Goal: Check status: Check status

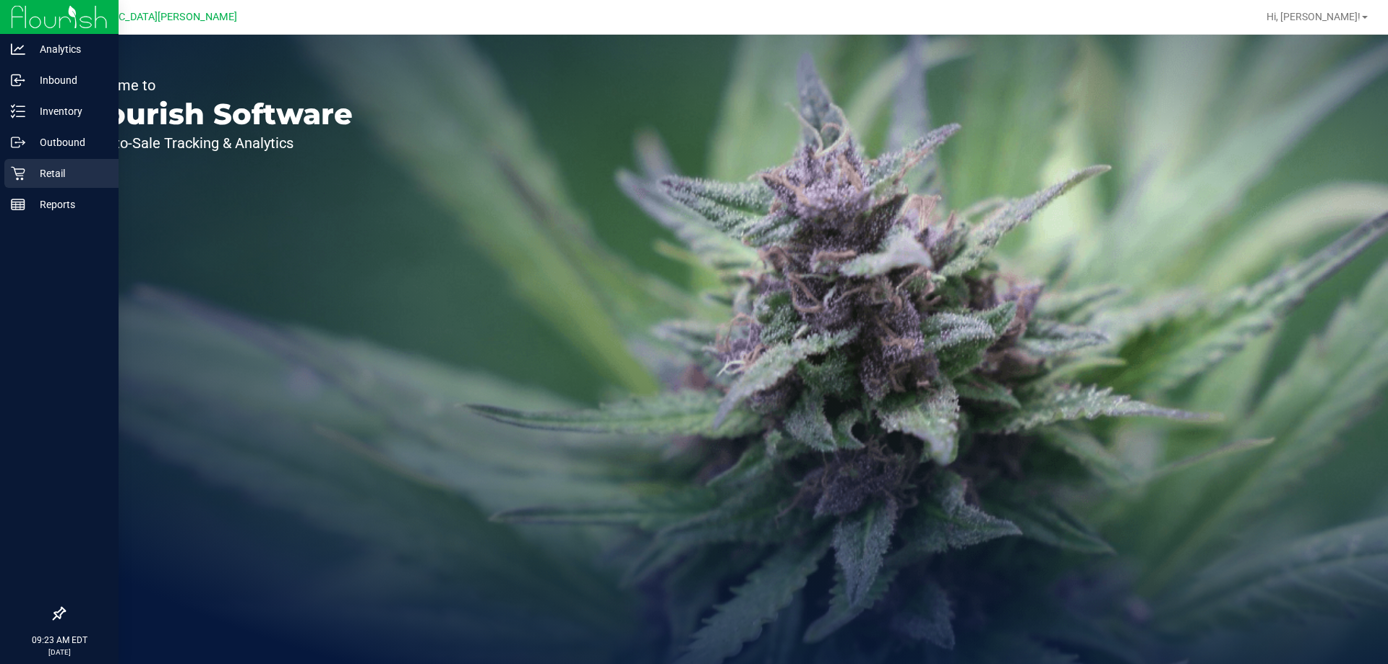
click at [27, 184] on div "Retail" at bounding box center [61, 173] width 114 height 29
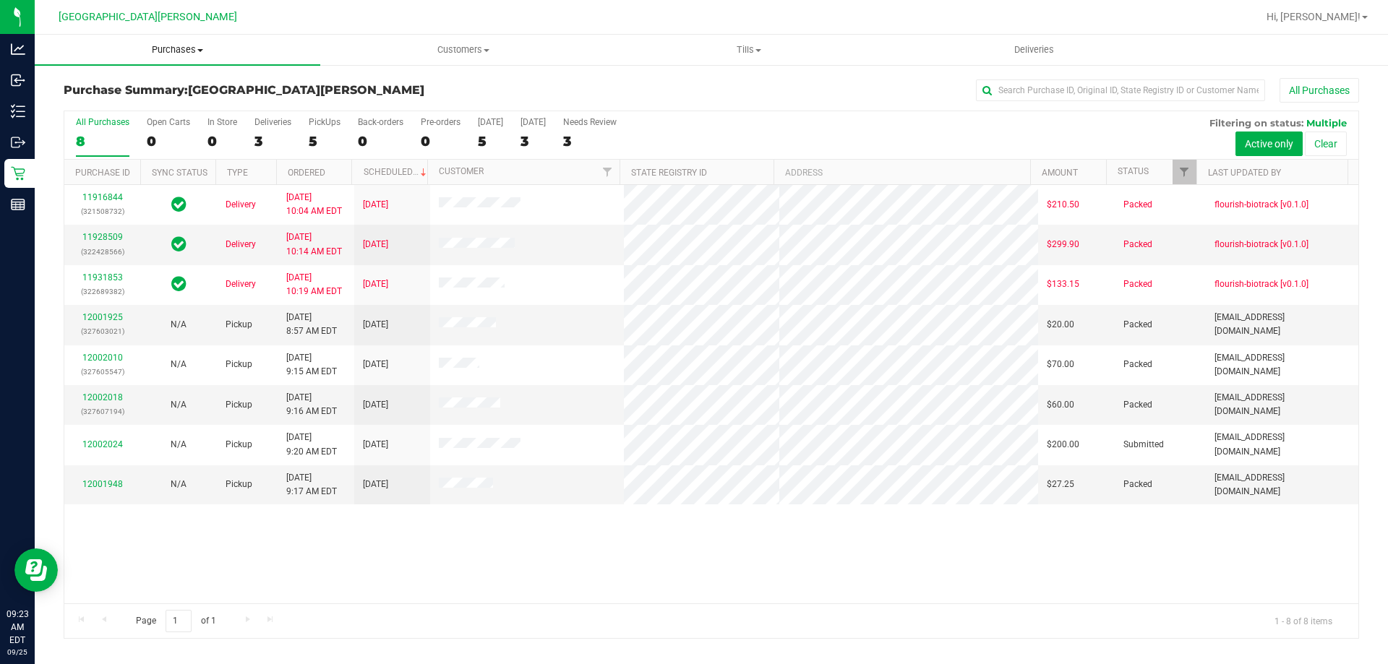
click at [180, 57] on uib-tab-heading "Purchases Summary of purchases Fulfillment All purchases" at bounding box center [178, 50] width 286 height 30
click at [136, 102] on li "Fulfillment" at bounding box center [178, 104] width 286 height 17
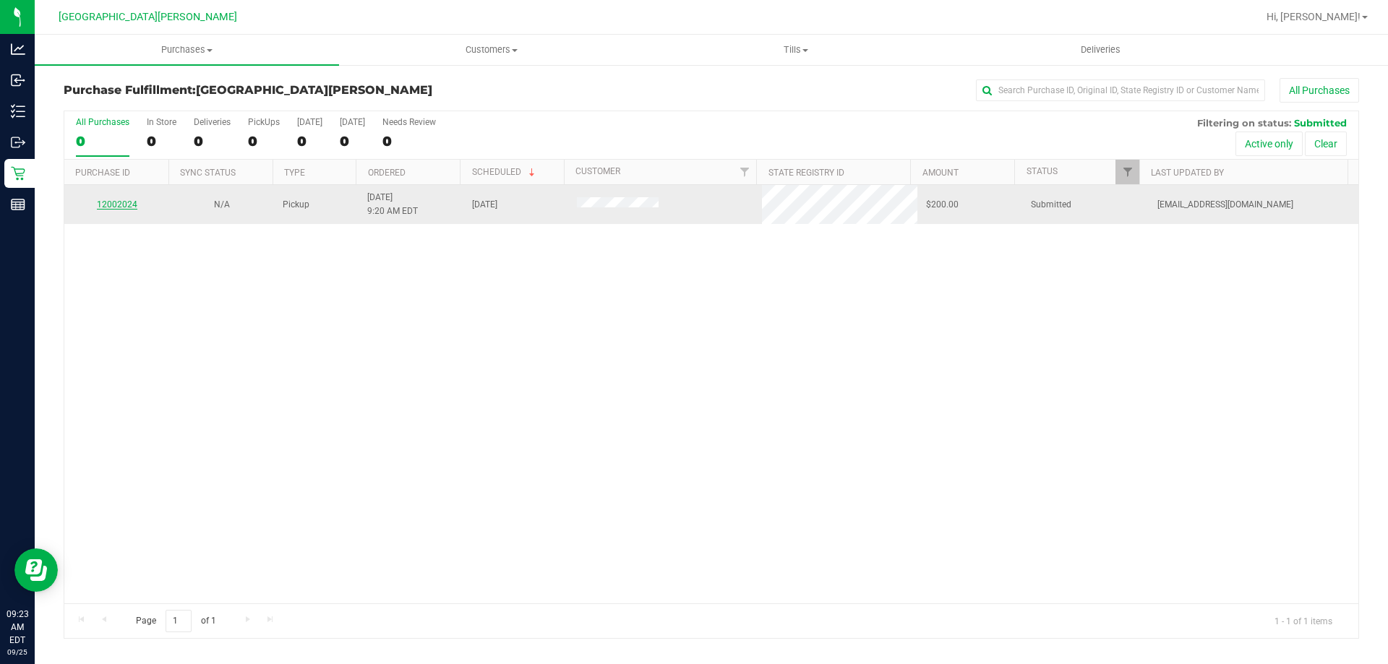
click at [129, 205] on link "12002024" at bounding box center [117, 205] width 40 height 10
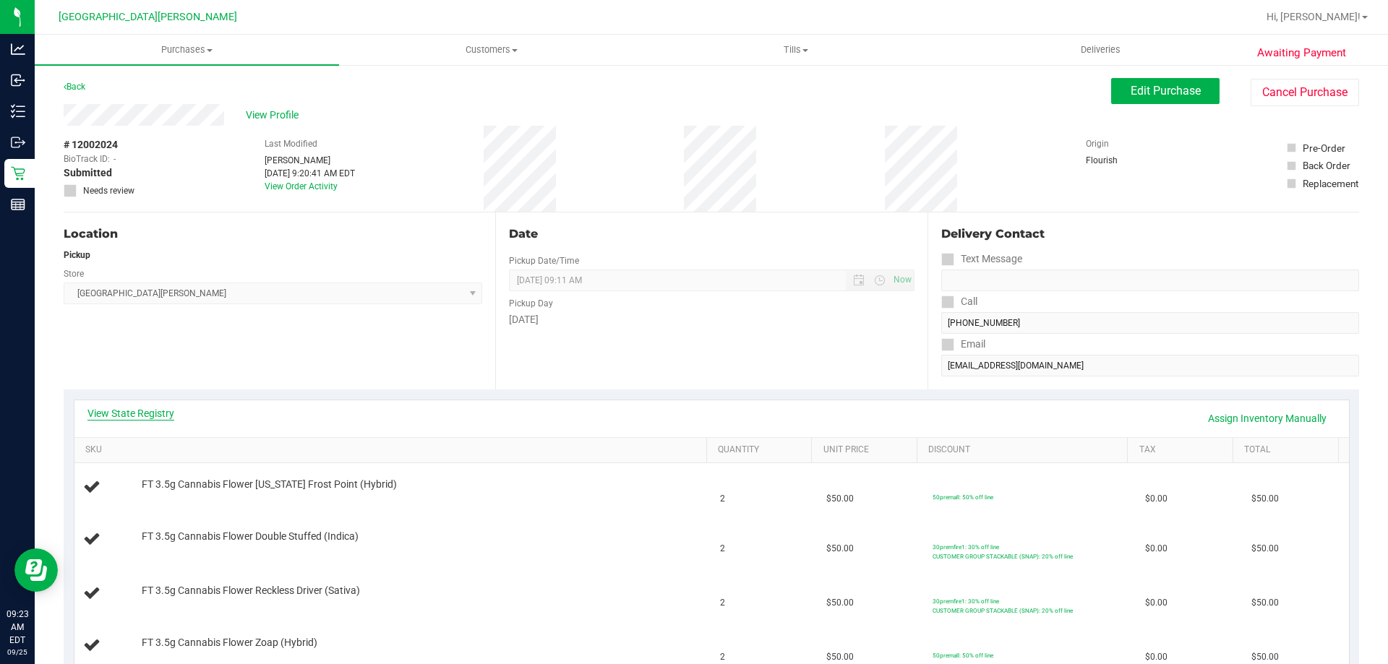
click at [143, 414] on link "View State Registry" at bounding box center [130, 413] width 87 height 14
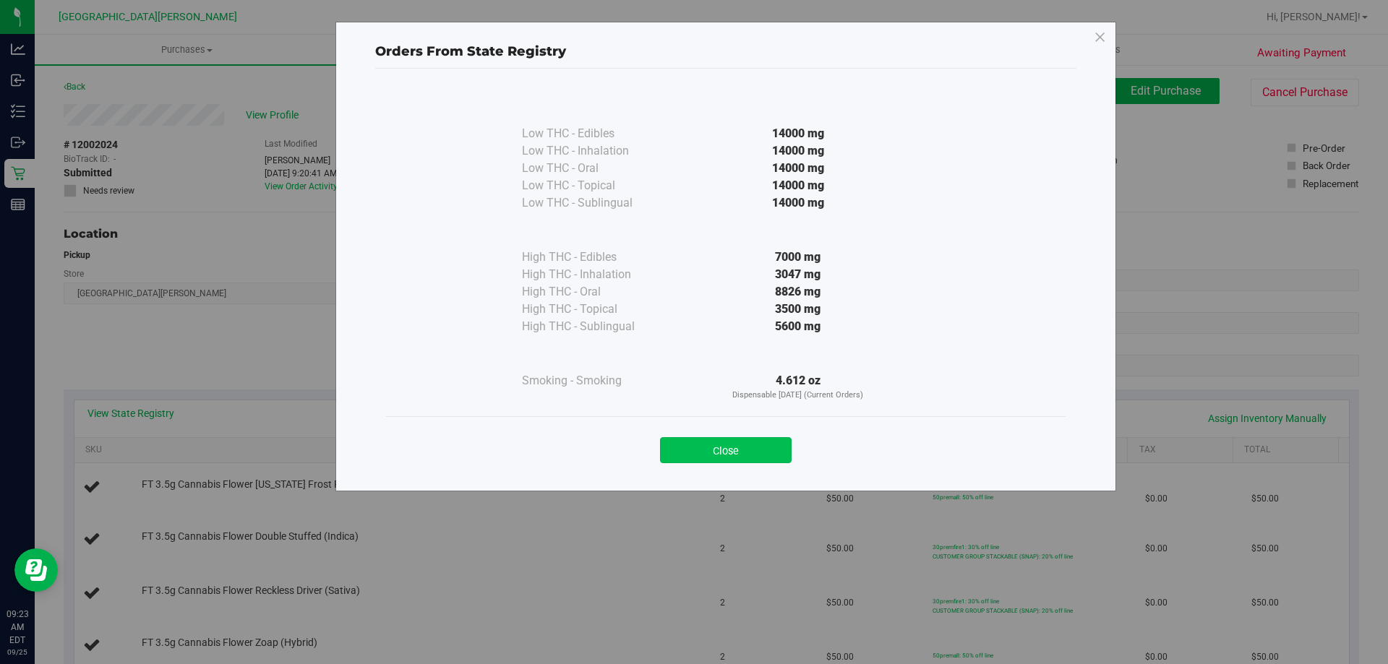
click at [729, 452] on button "Close" at bounding box center [726, 450] width 132 height 26
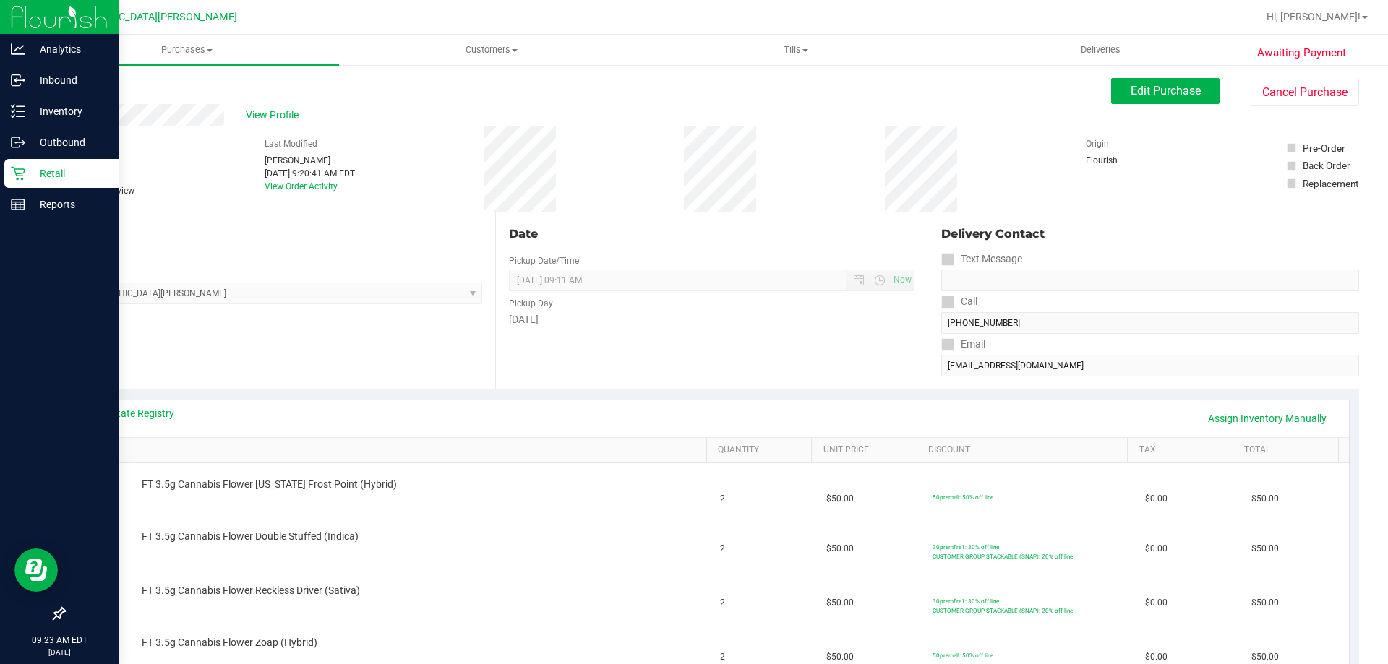
click at [22, 177] on icon at bounding box center [18, 173] width 14 height 14
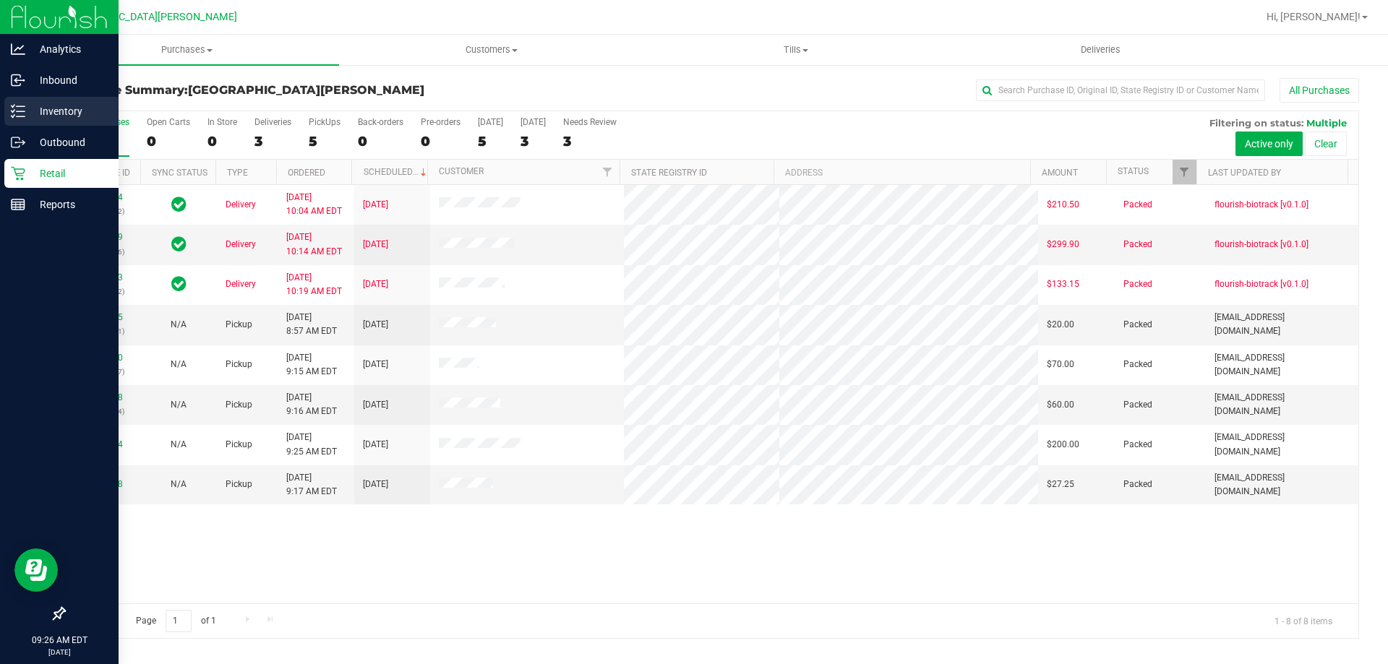
click at [30, 116] on p "Inventory" at bounding box center [68, 111] width 87 height 17
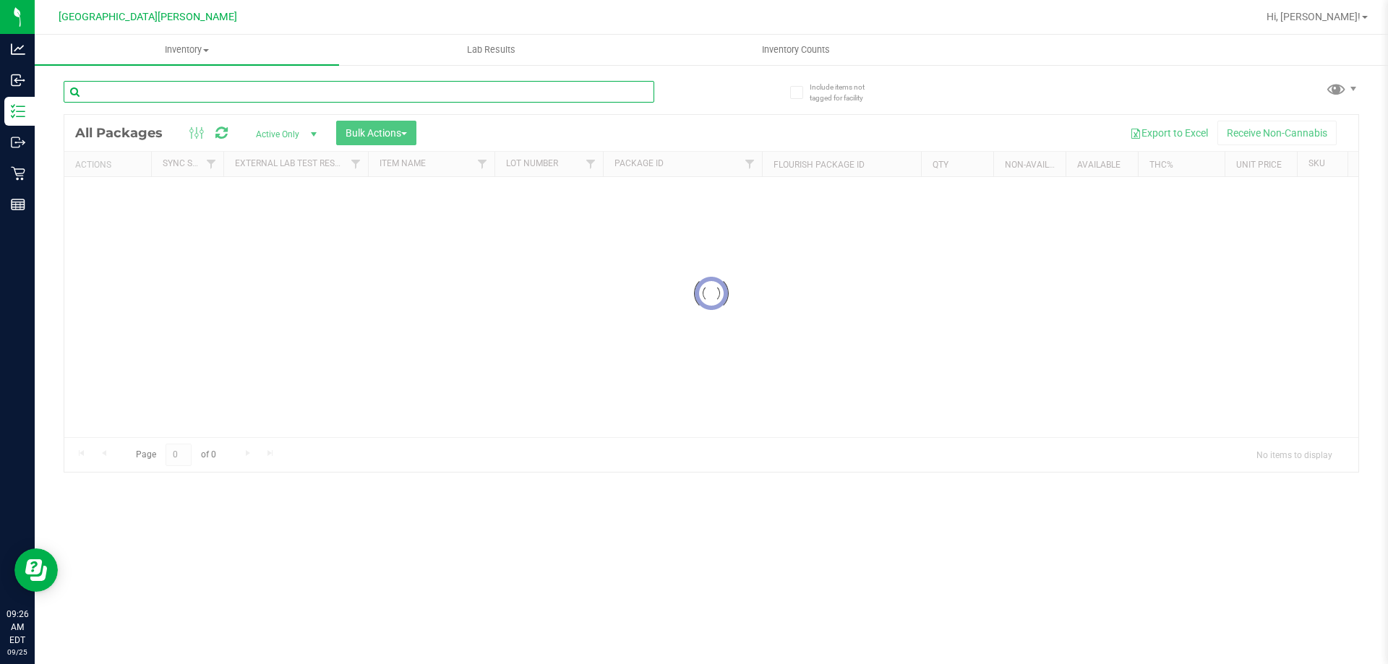
click at [135, 95] on input "text" at bounding box center [359, 92] width 591 height 22
paste input "SN250728DC1-0804"
type input "SN250728DC1-0804"
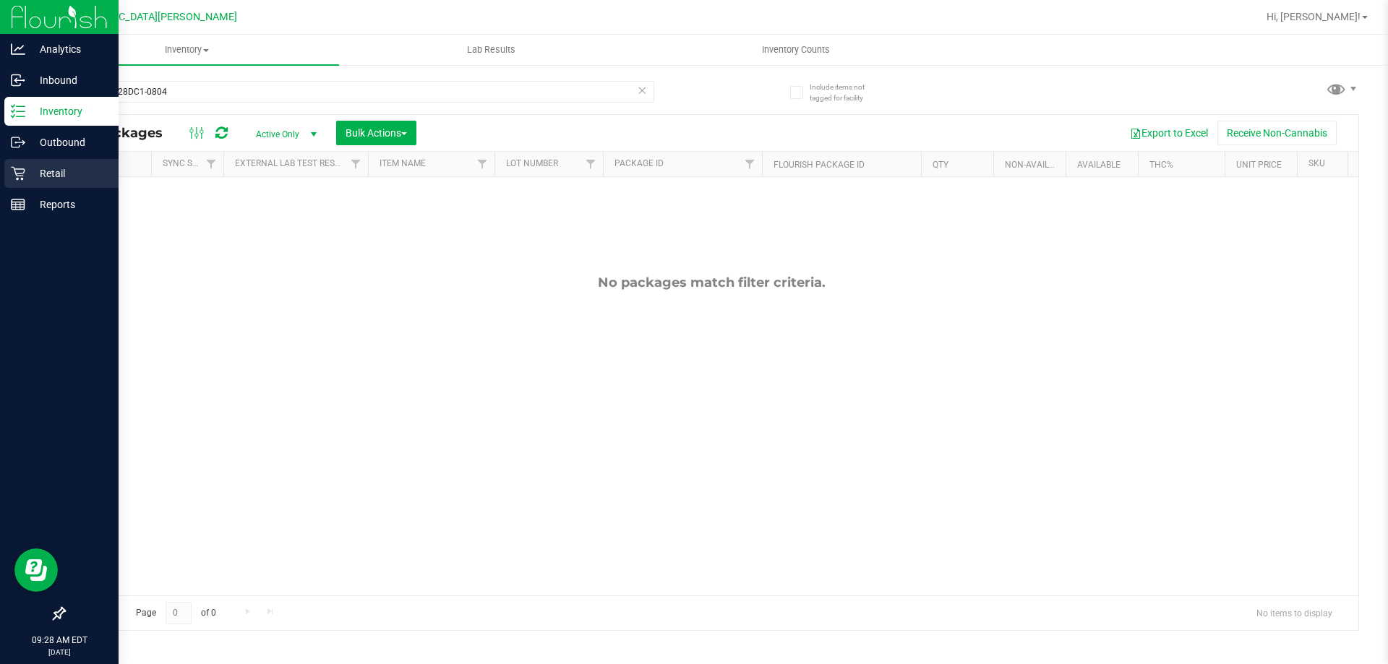
click at [67, 163] on div "Retail" at bounding box center [61, 173] width 114 height 29
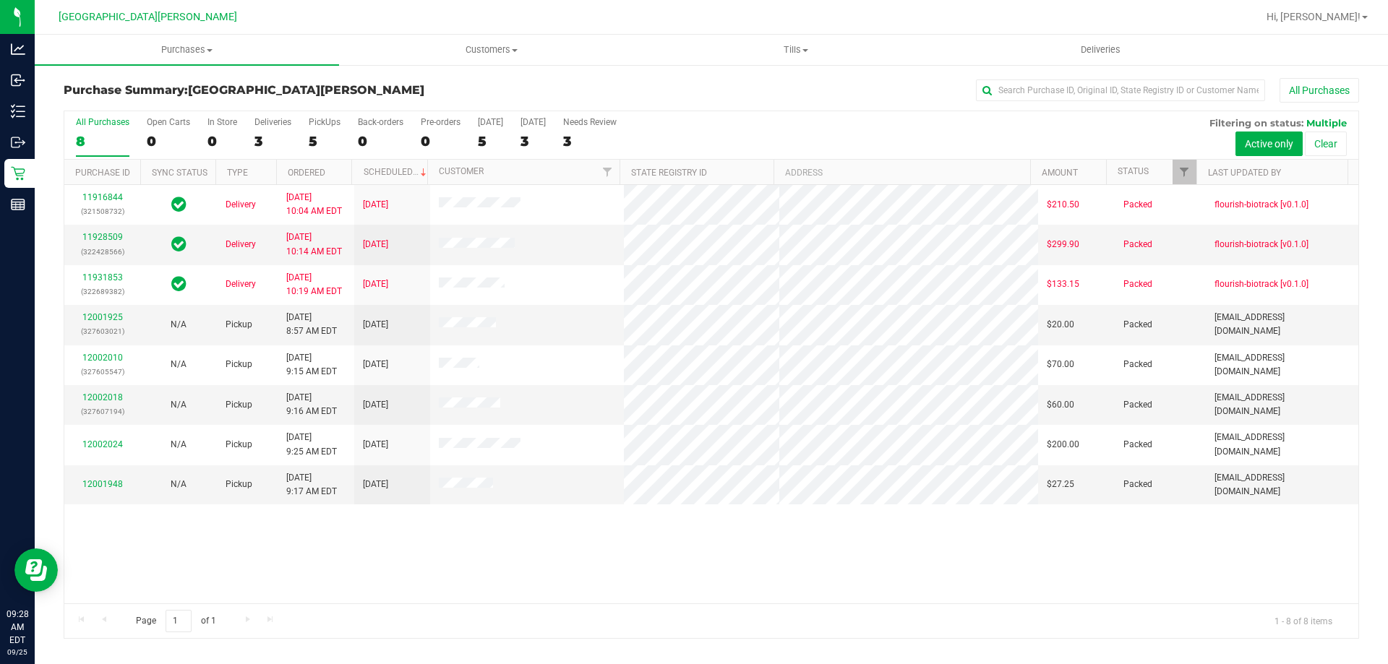
click at [317, 135] on div "5" at bounding box center [325, 141] width 32 height 17
click at [0, 0] on input "PickUps 5" at bounding box center [0, 0] width 0 height 0
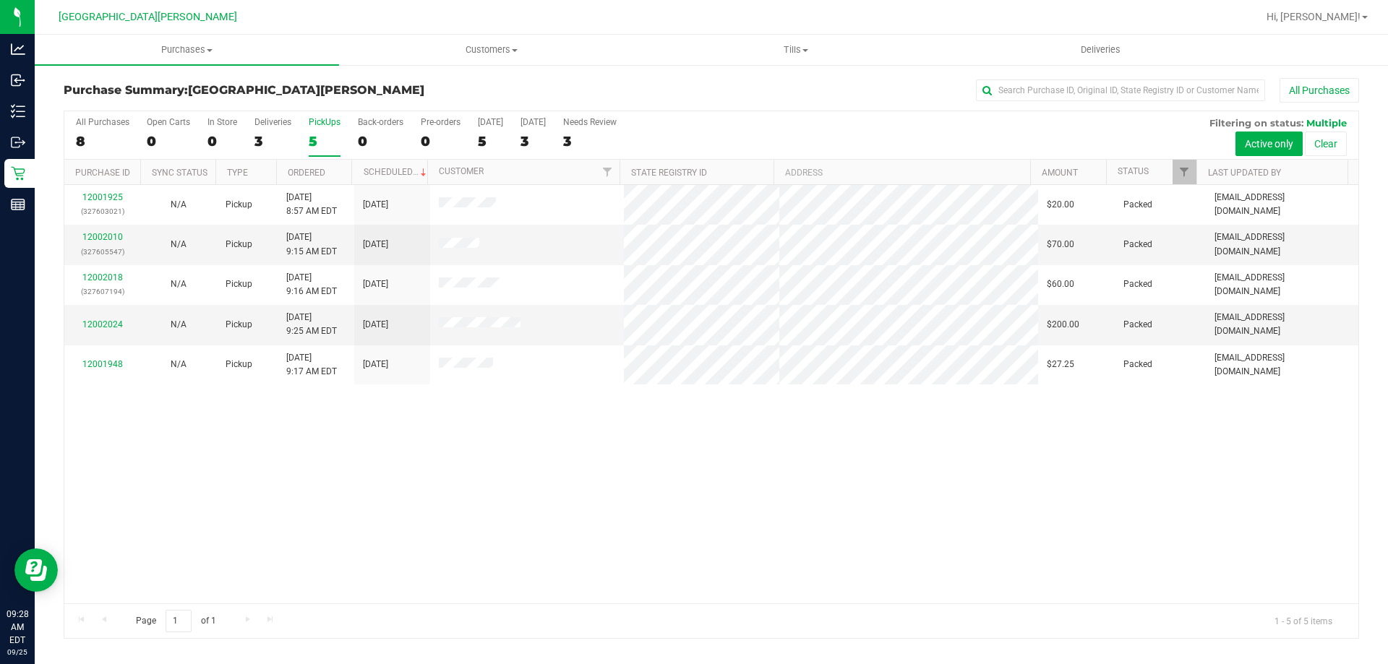
click at [317, 135] on div "5" at bounding box center [325, 141] width 32 height 17
click at [0, 0] on input "PickUps 5" at bounding box center [0, 0] width 0 height 0
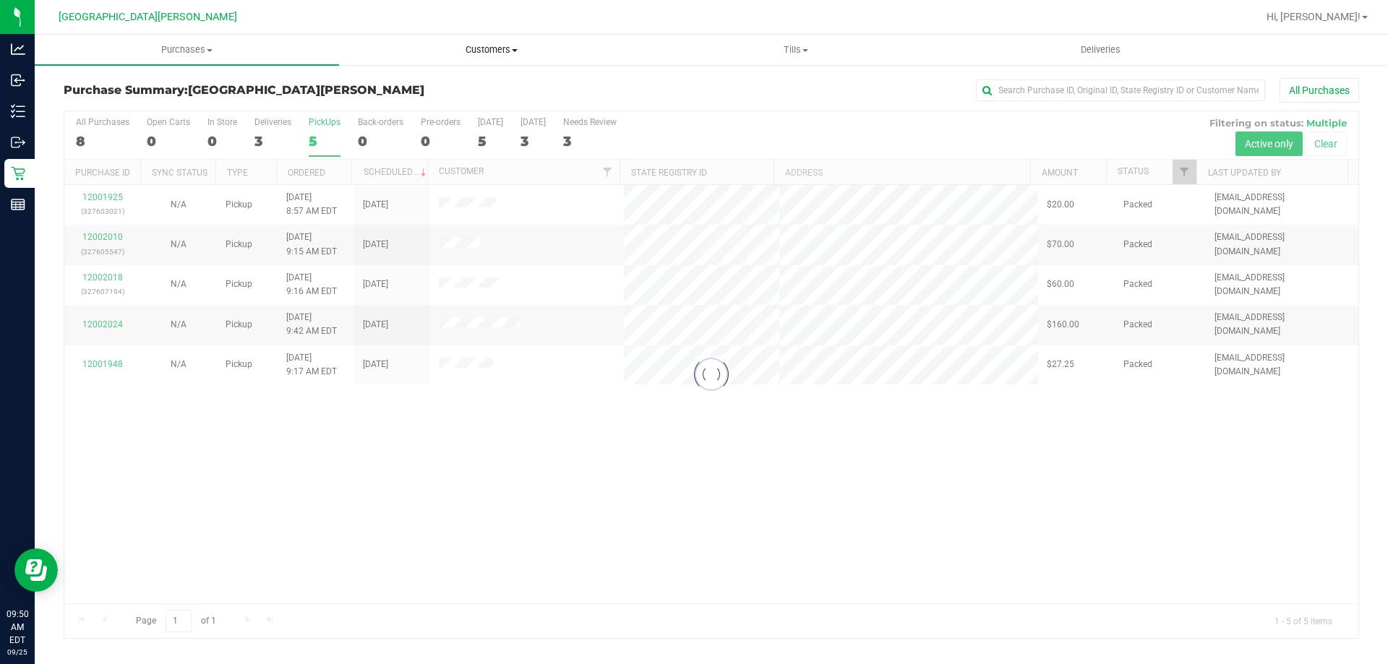
click at [480, 51] on span "Customers" at bounding box center [491, 49] width 303 height 13
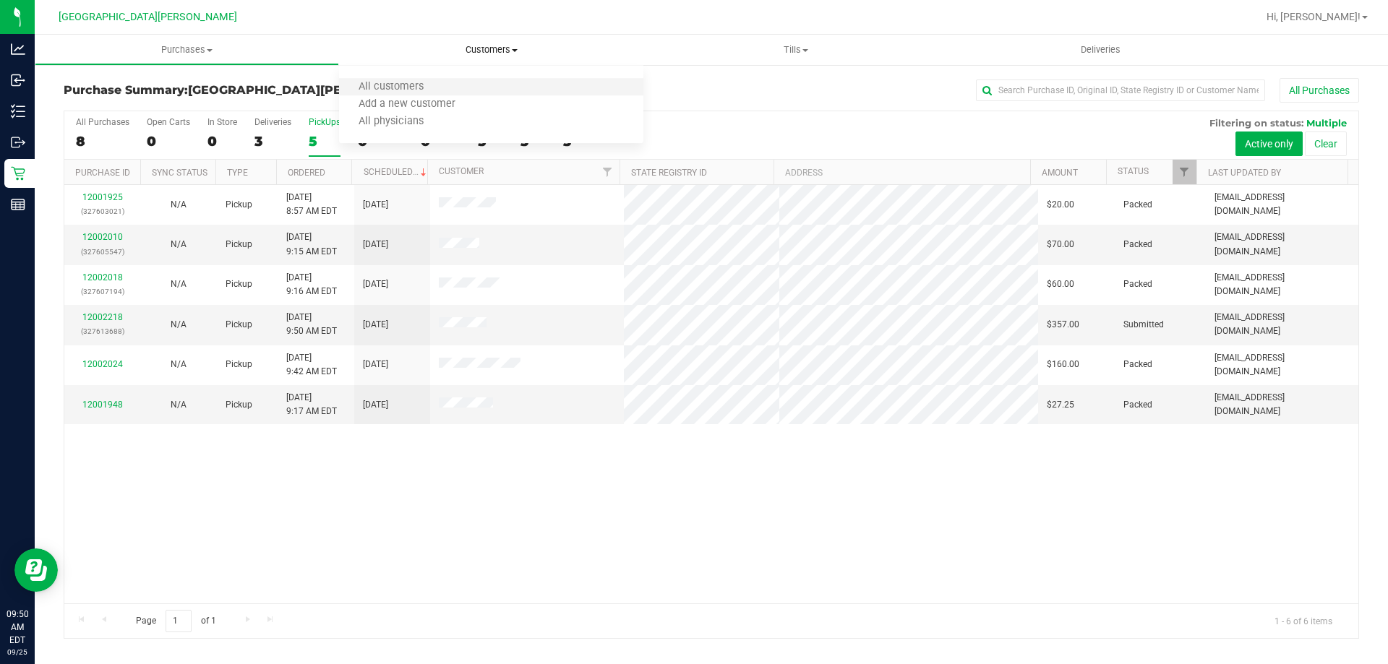
click at [445, 84] on li "All customers" at bounding box center [491, 87] width 304 height 17
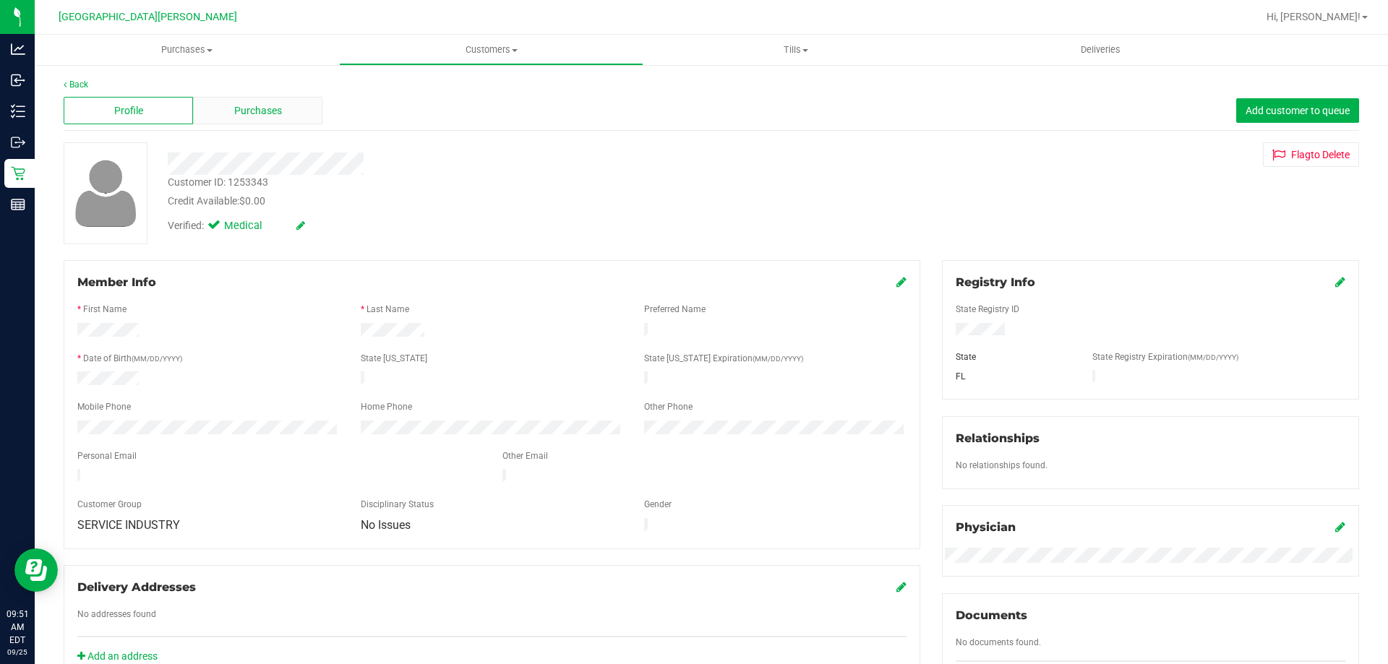
click at [283, 119] on div "Purchases" at bounding box center [257, 110] width 129 height 27
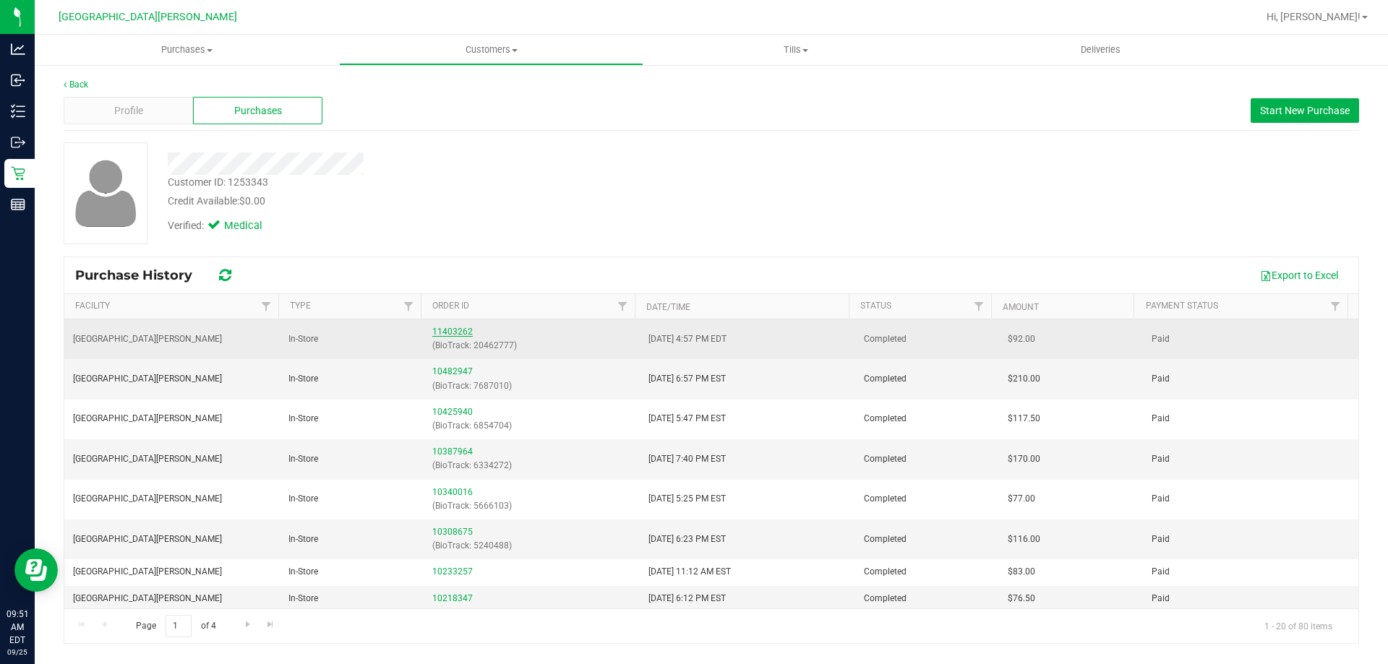
click at [447, 332] on link "11403262" at bounding box center [452, 332] width 40 height 10
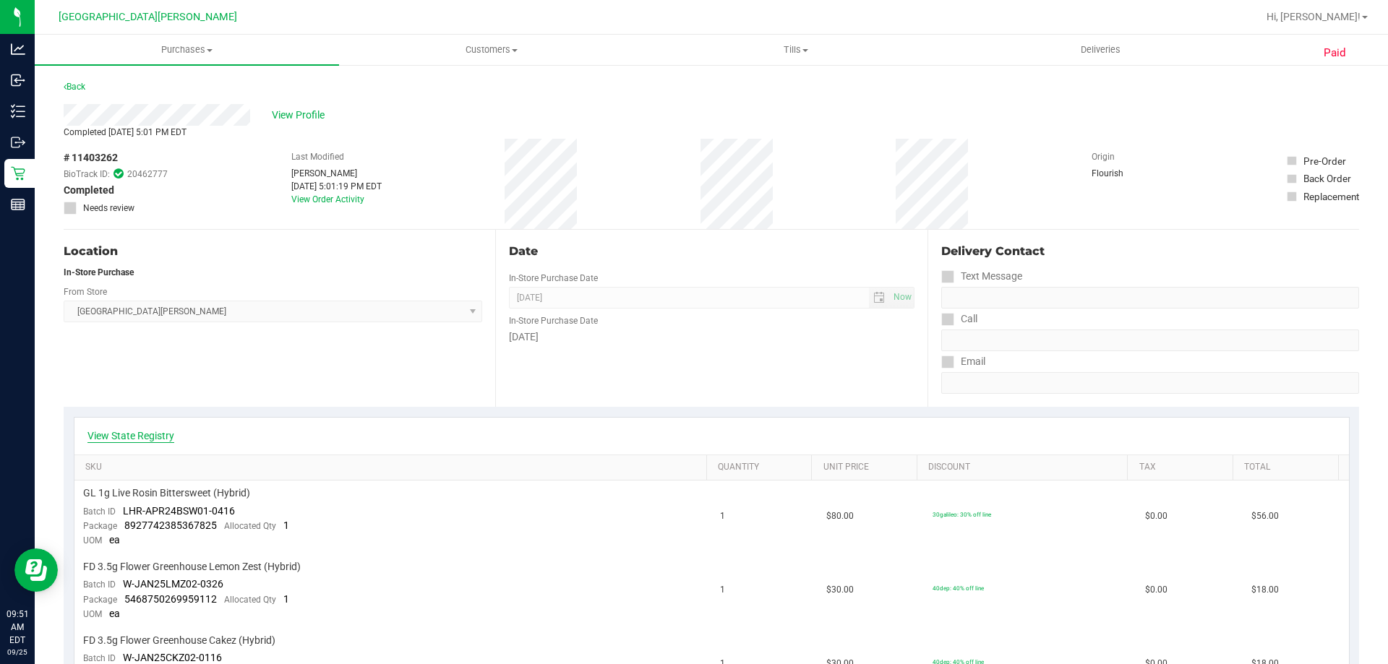
click at [148, 434] on link "View State Registry" at bounding box center [130, 436] width 87 height 14
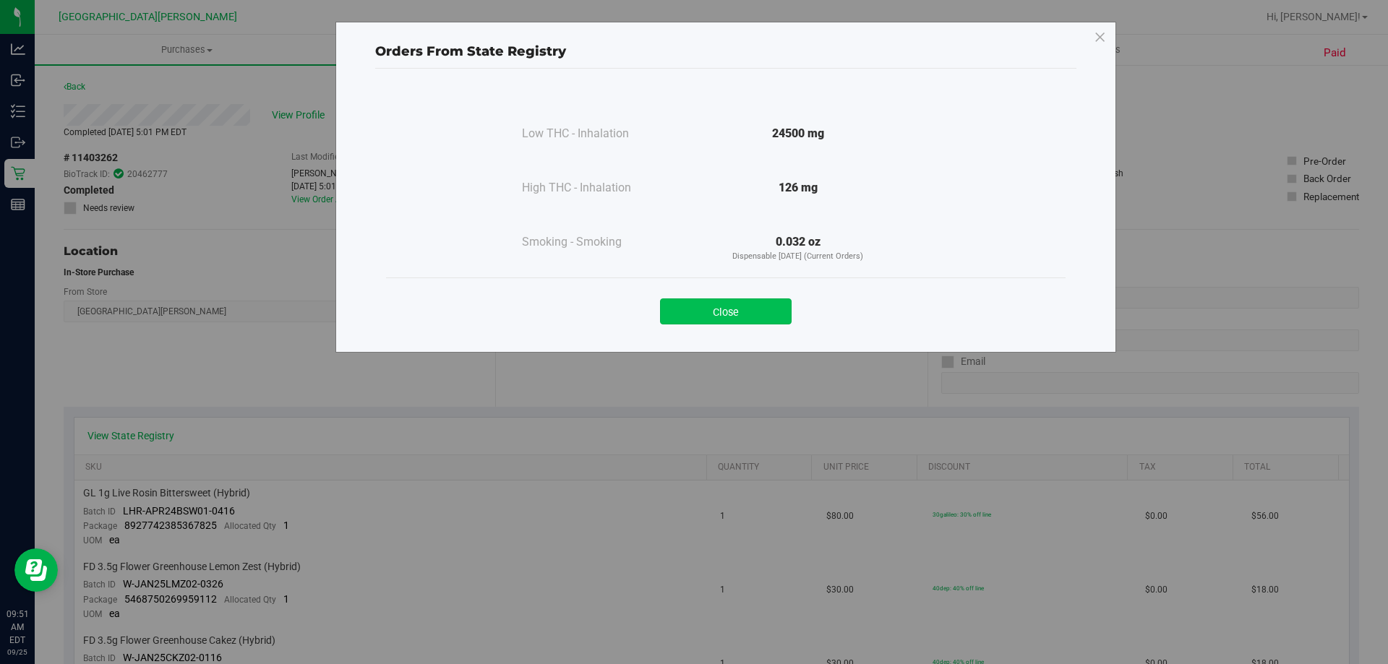
click at [734, 318] on button "Close" at bounding box center [726, 312] width 132 height 26
